Goal: Task Accomplishment & Management: Use online tool/utility

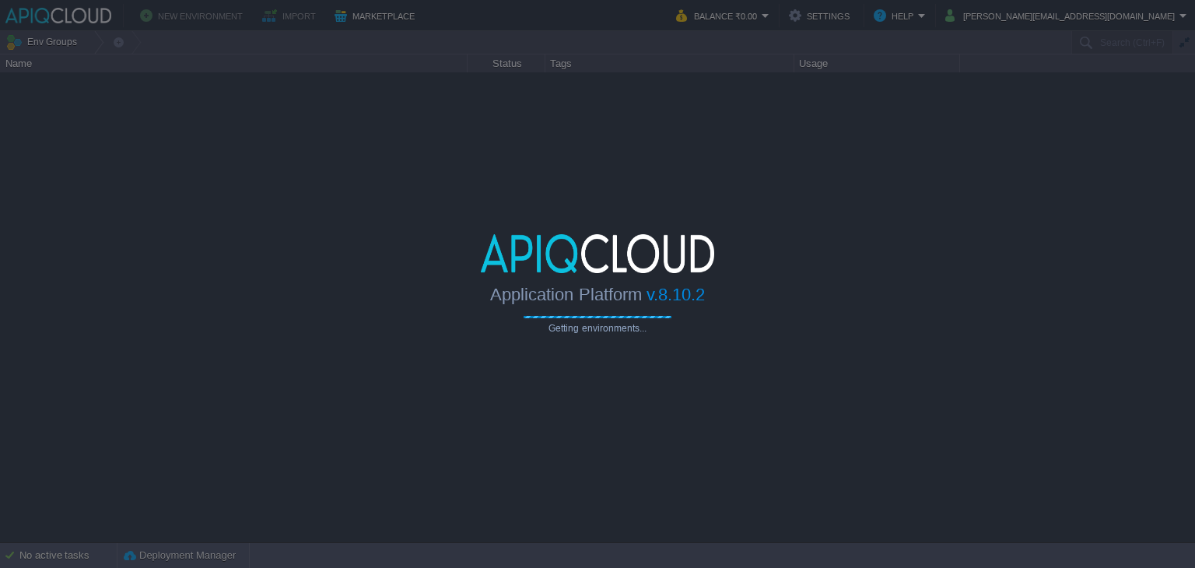
type input "Search (Ctrl+F)"
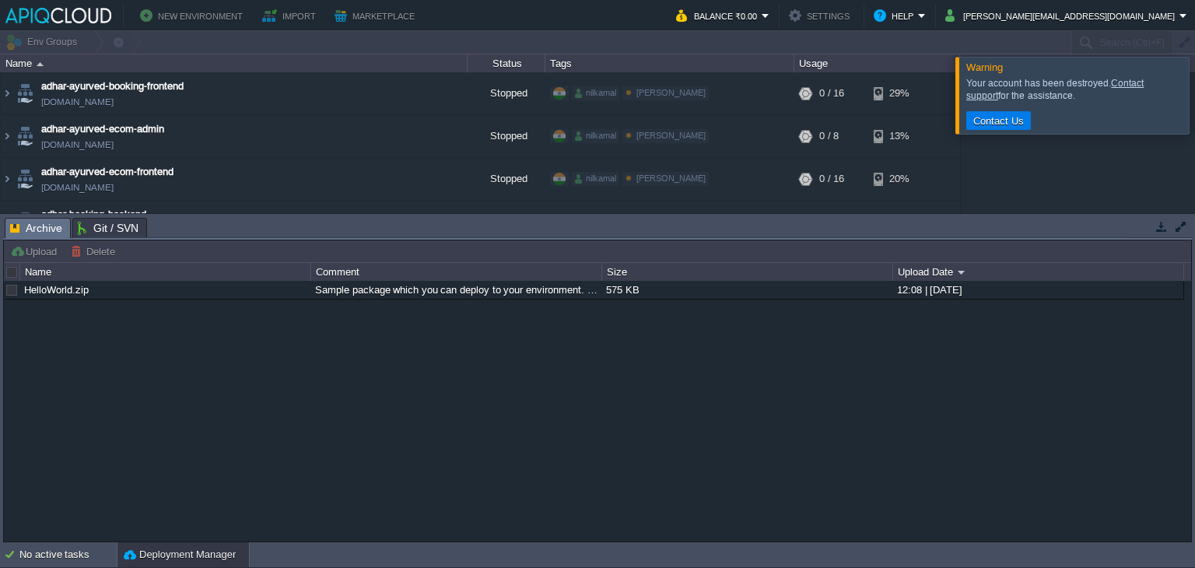
click at [1157, 223] on button "button" at bounding box center [1162, 226] width 14 height 14
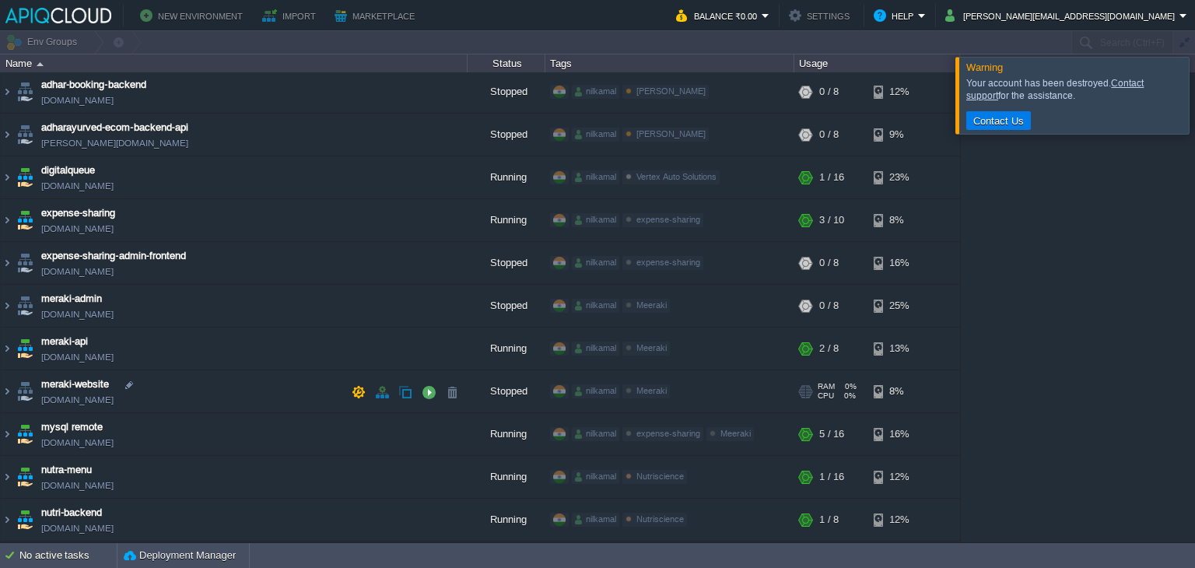
scroll to position [156, 0]
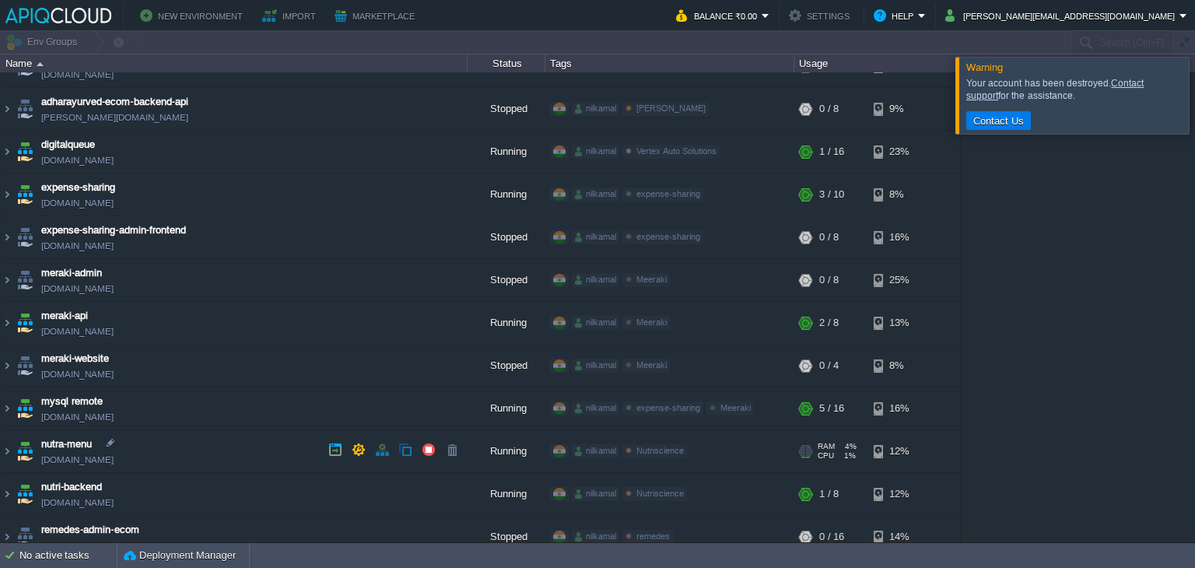
click at [199, 449] on td "nutra-menu [DOMAIN_NAME]" at bounding box center [234, 451] width 467 height 43
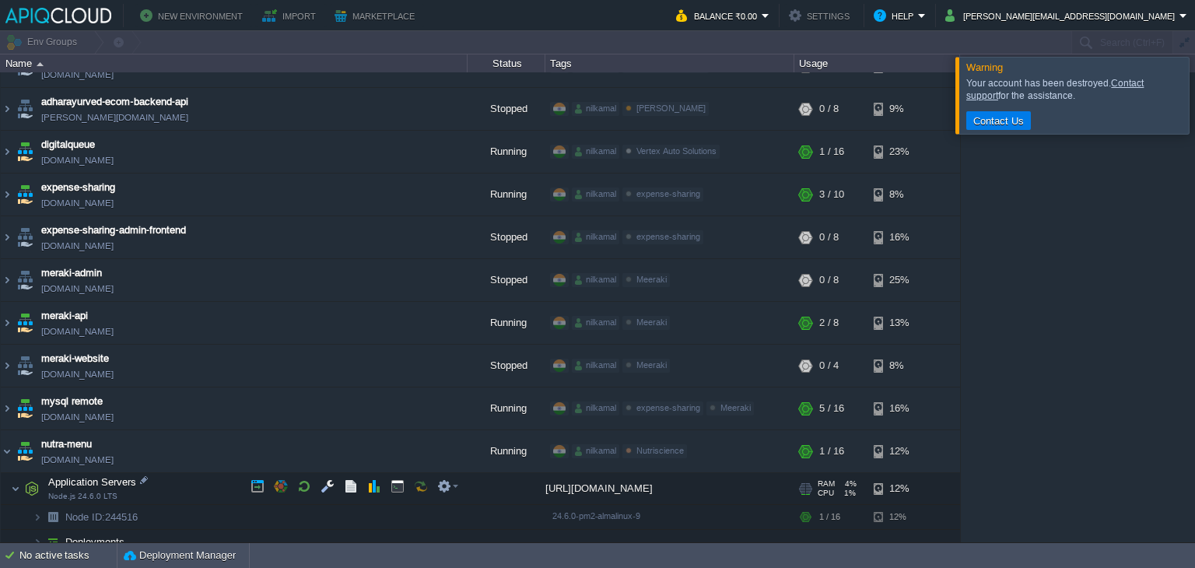
scroll to position [233, 0]
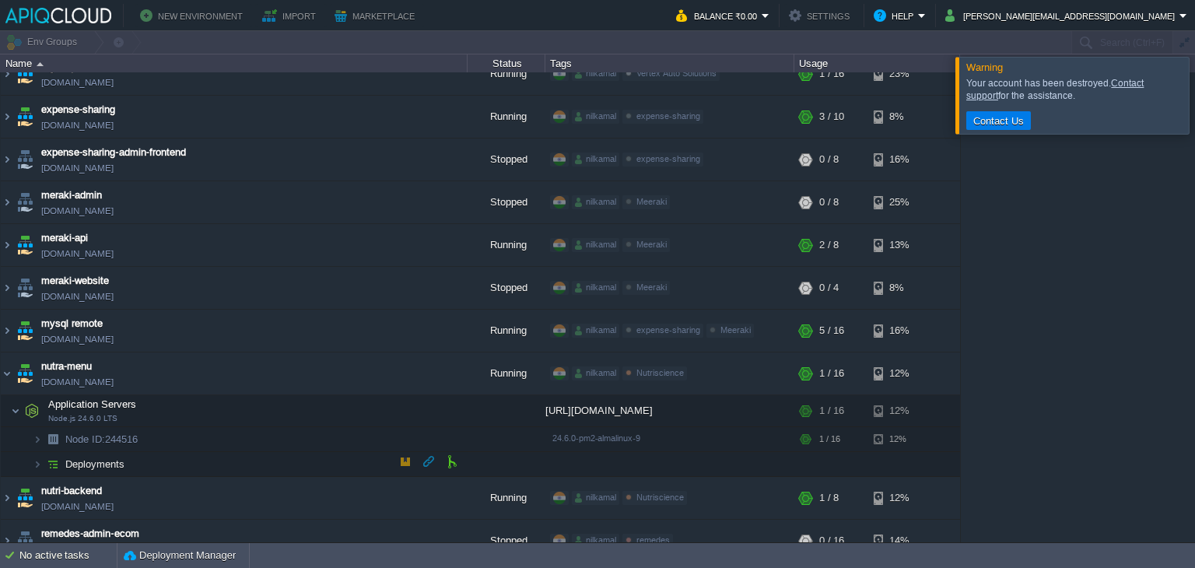
click at [152, 462] on td "Deployments" at bounding box center [234, 464] width 467 height 25
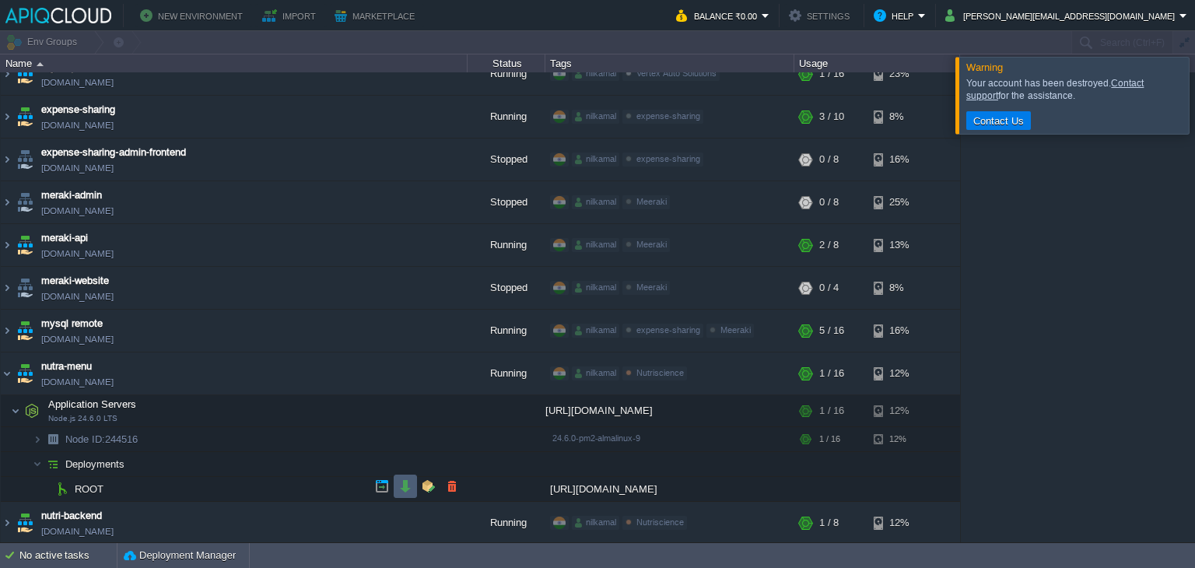
click at [408, 482] on button "button" at bounding box center [405, 486] width 14 height 14
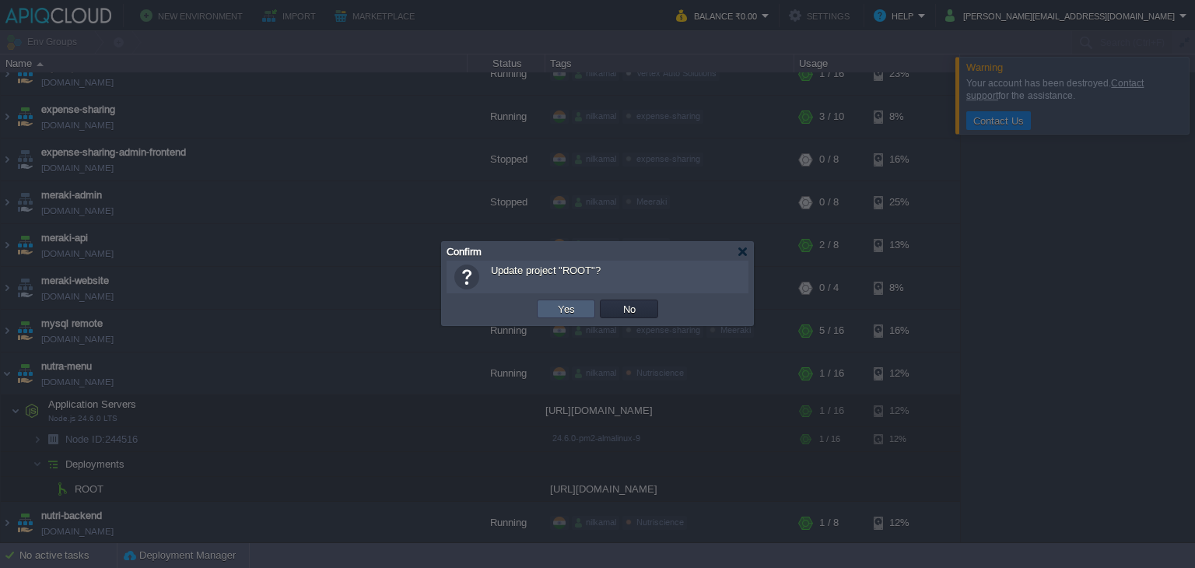
click at [577, 310] on button "Yes" at bounding box center [566, 309] width 26 height 14
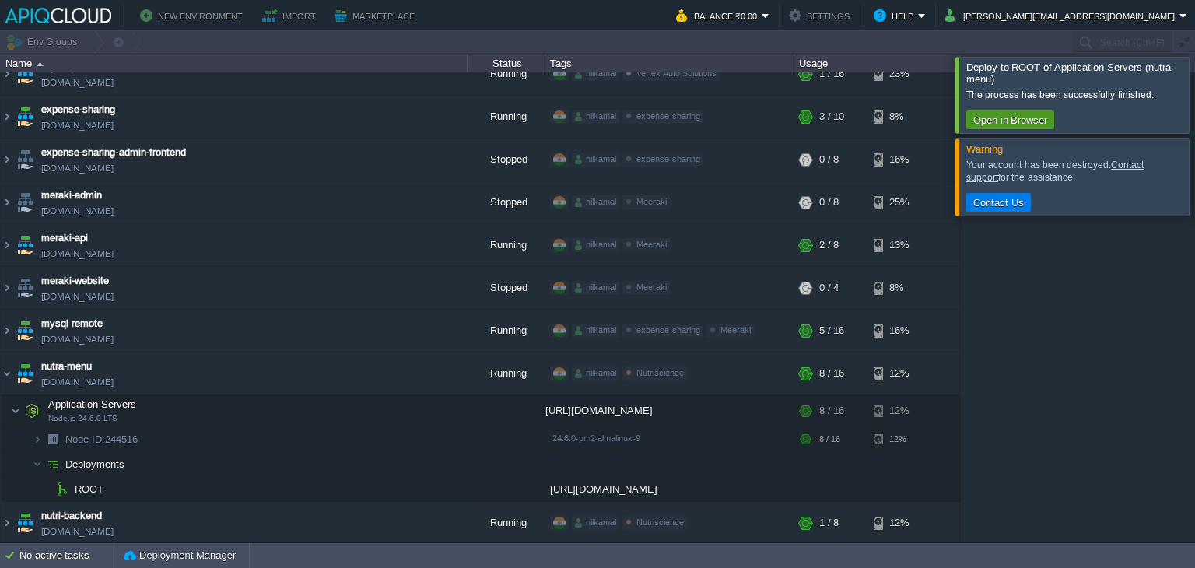
click at [984, 121] on button "Open in Browser" at bounding box center [1010, 120] width 83 height 14
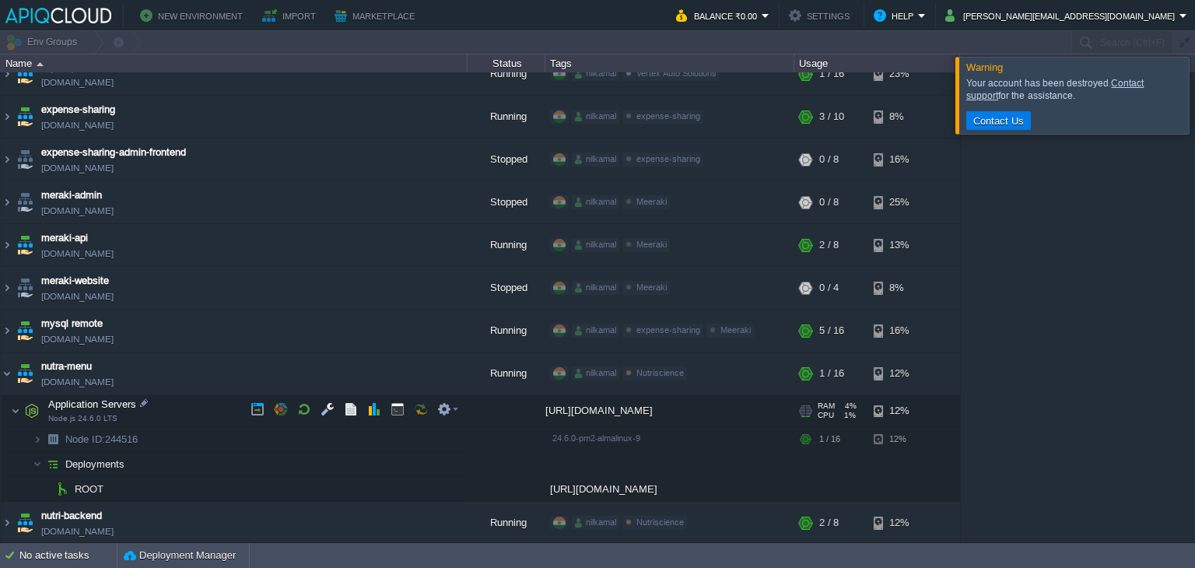
scroll to position [311, 0]
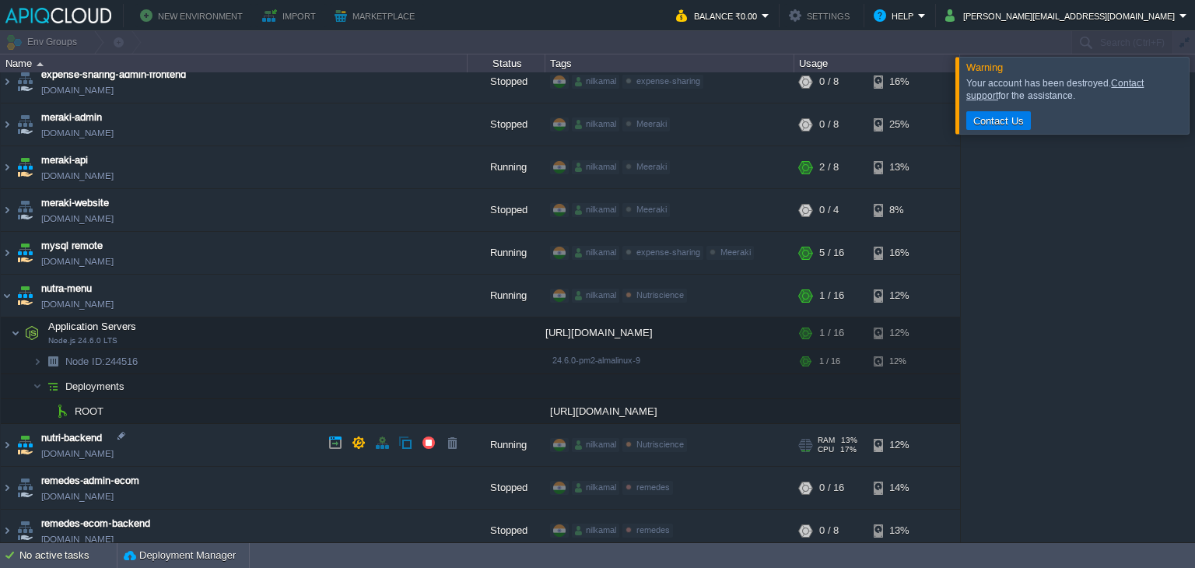
click at [244, 433] on td "nutri-backend [DOMAIN_NAME]" at bounding box center [234, 445] width 467 height 43
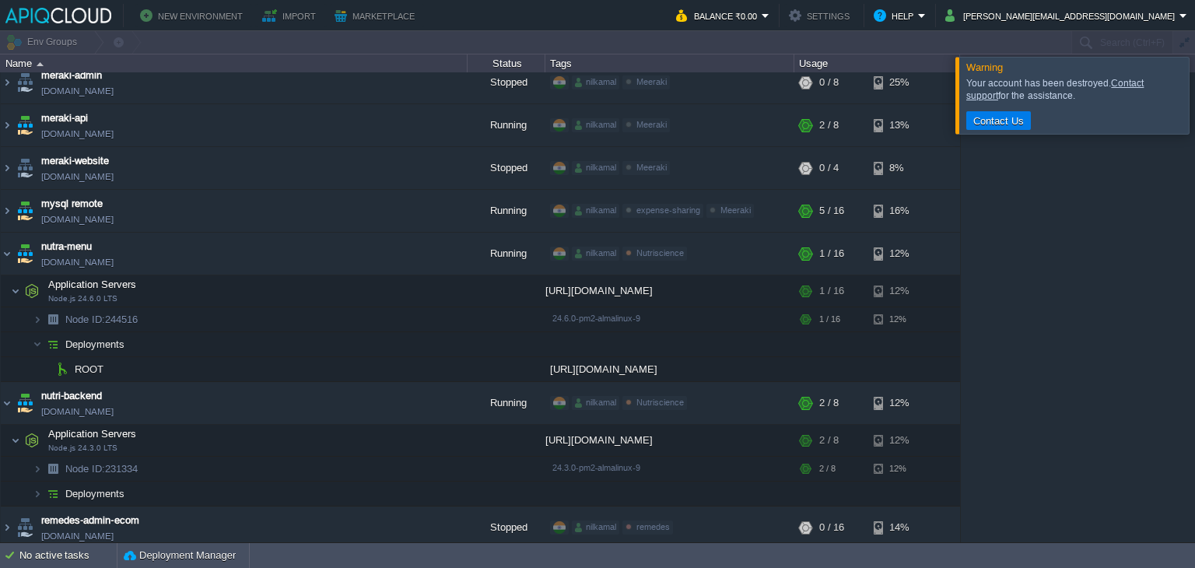
scroll to position [389, 0]
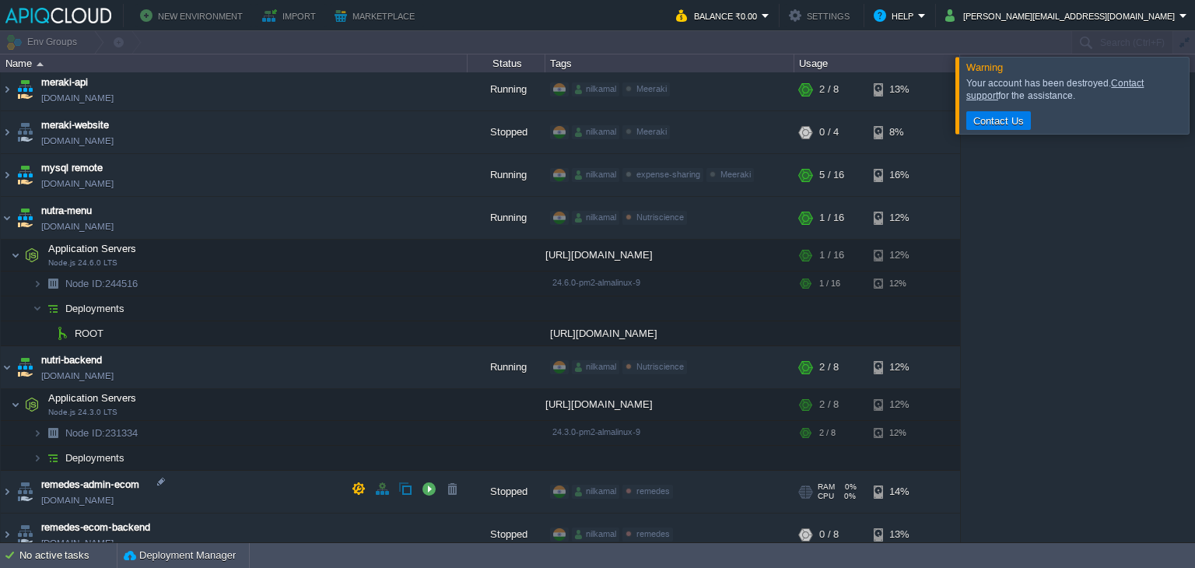
click at [108, 465] on td "Deployments" at bounding box center [234, 458] width 467 height 25
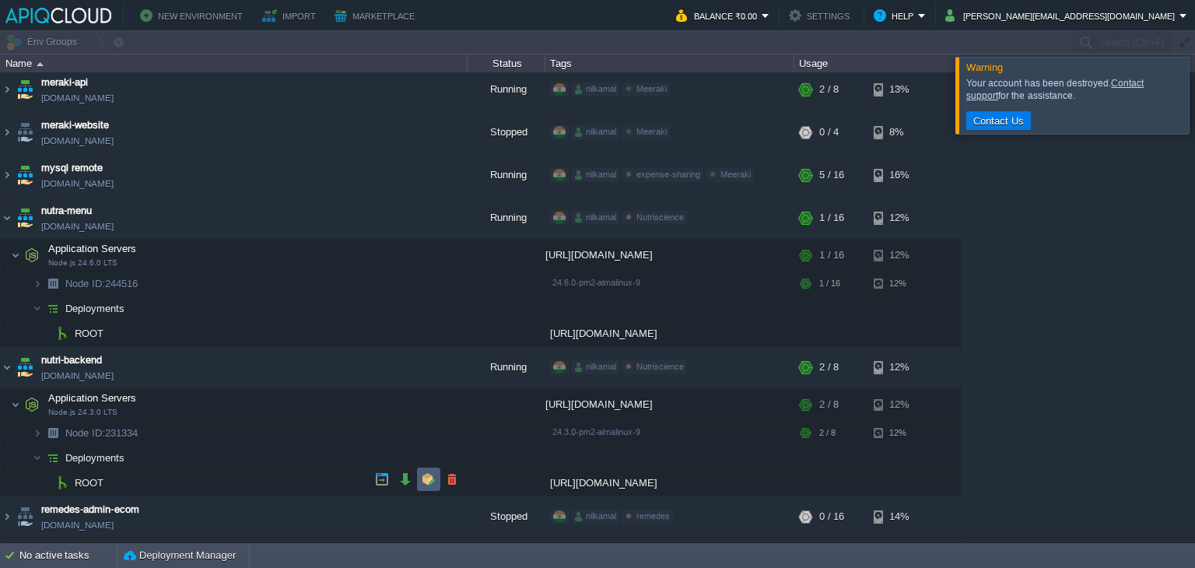
click at [419, 483] on td at bounding box center [428, 479] width 23 height 23
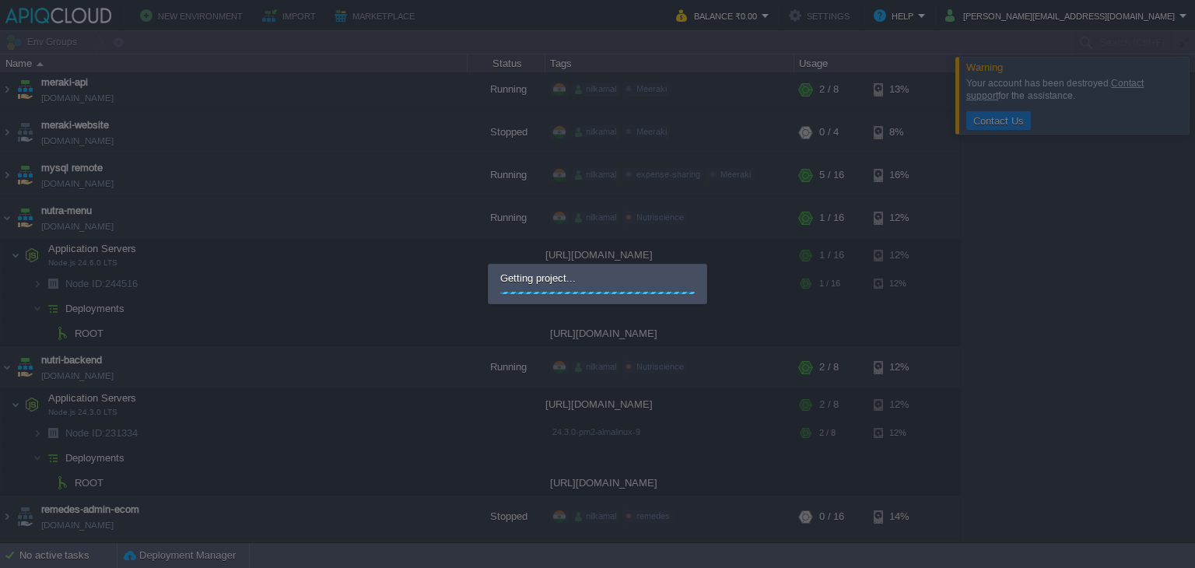
click at [419, 483] on div at bounding box center [597, 284] width 1195 height 568
click at [388, 328] on div at bounding box center [597, 284] width 1195 height 568
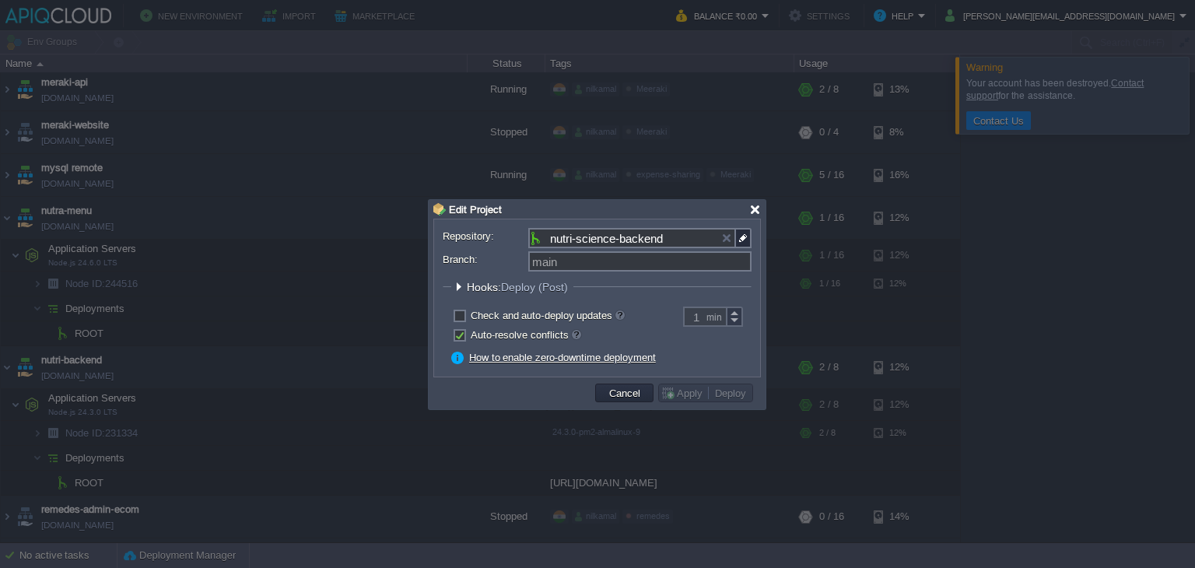
click at [754, 211] on div at bounding box center [755, 210] width 12 height 12
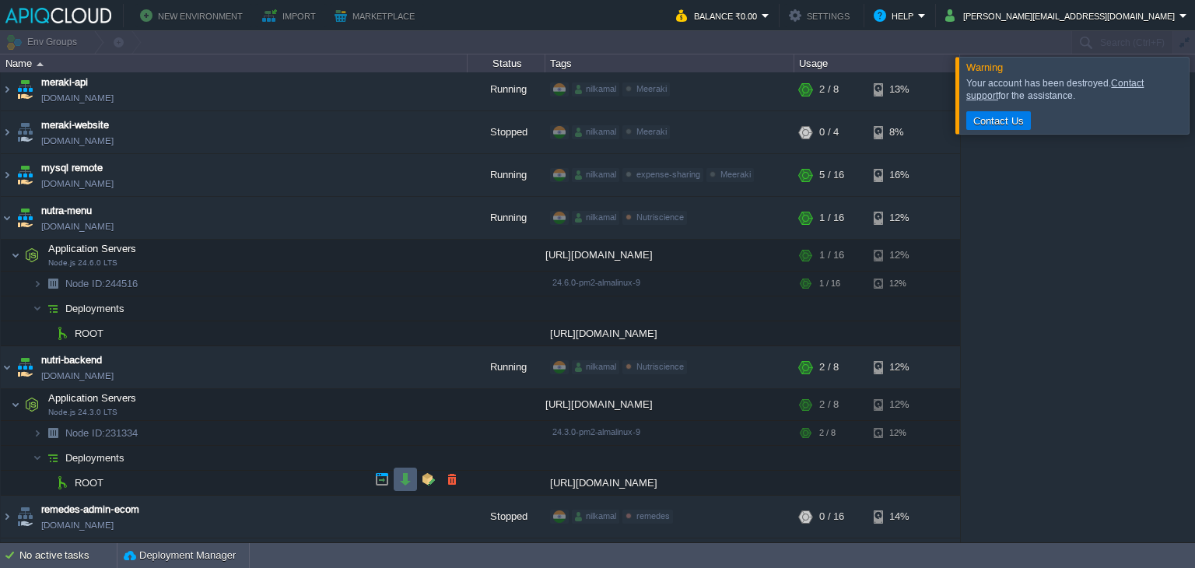
click at [408, 486] on td at bounding box center [405, 479] width 23 height 23
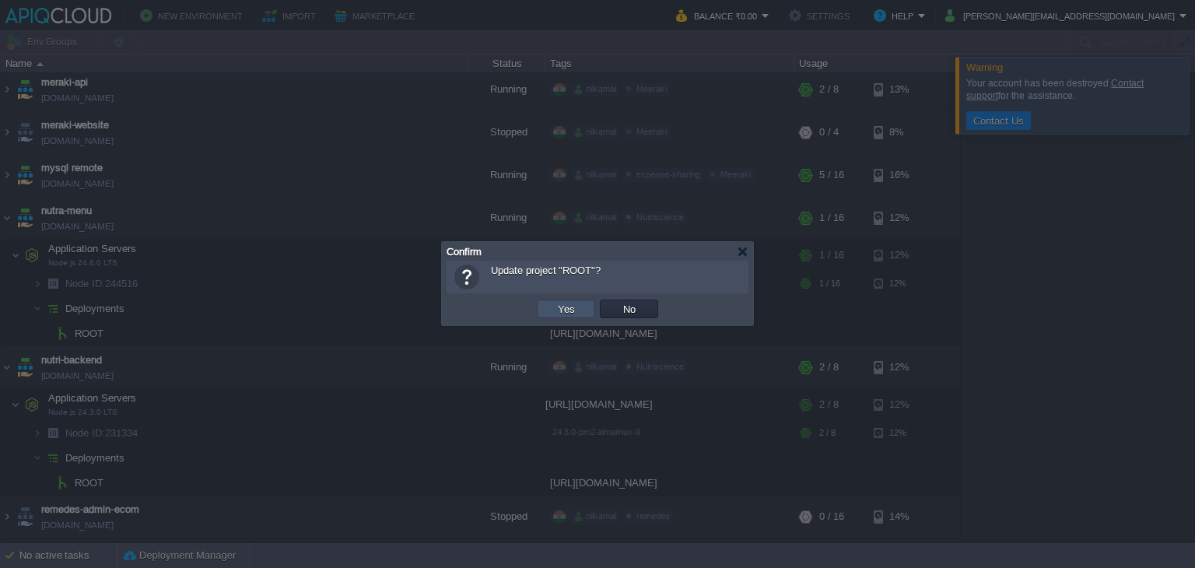
click at [574, 307] on button "Yes" at bounding box center [566, 309] width 26 height 14
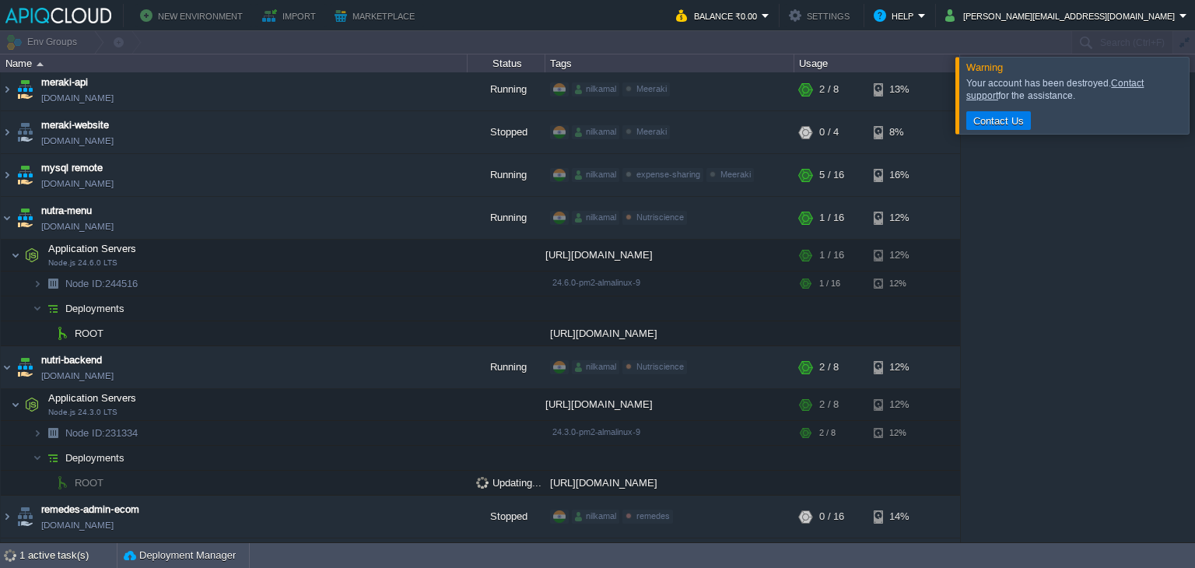
click at [1060, 261] on div "adhar-ayurved-booking-frontend [DOMAIN_NAME] Stopped nilkamal Adhar Ayurved Edi…" at bounding box center [597, 307] width 1195 height 470
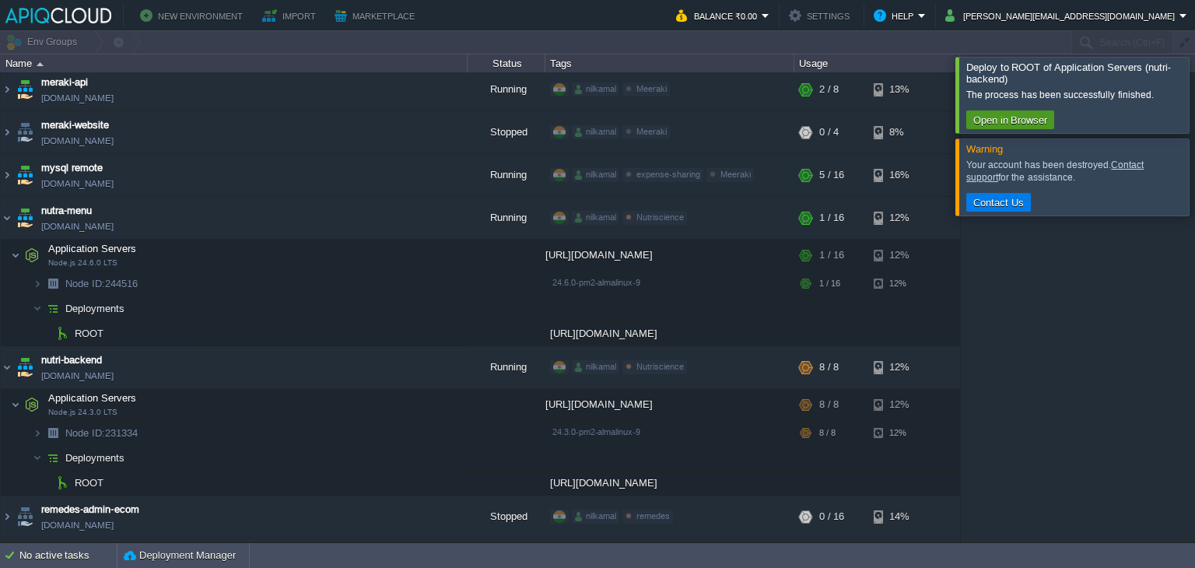
click at [1039, 119] on button "Open in Browser" at bounding box center [1010, 120] width 83 height 14
